Goal: Task Accomplishment & Management: Manage account settings

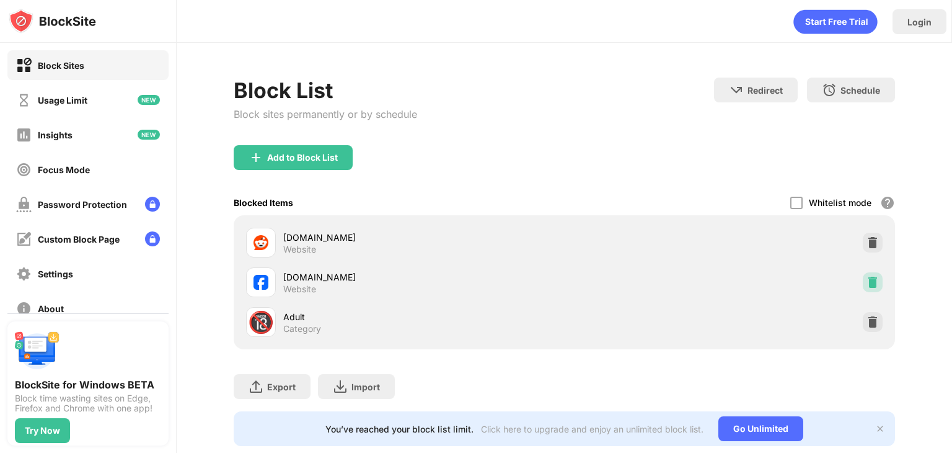
click at [867, 285] on img at bounding box center [873, 282] width 12 height 12
